Goal: Navigation & Orientation: Find specific page/section

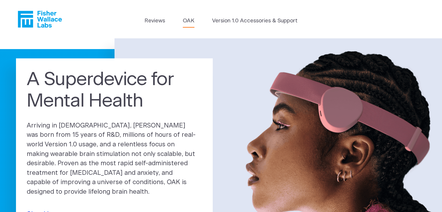
click at [188, 19] on link "OAK" at bounding box center [189, 21] width 12 height 8
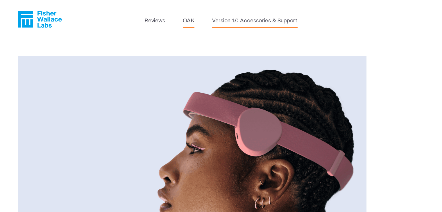
click at [225, 20] on link "Version 1.0 Accessories & Support" at bounding box center [254, 21] width 85 height 8
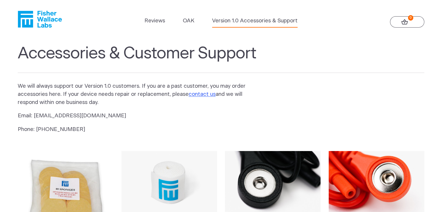
scroll to position [185, 0]
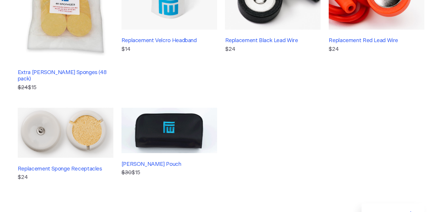
click at [441, 4] on section "Accessories & Customer Support We will always support our Version 1.0 customers…" at bounding box center [221, 35] width 442 height 364
